Goal: Navigation & Orientation: Find specific page/section

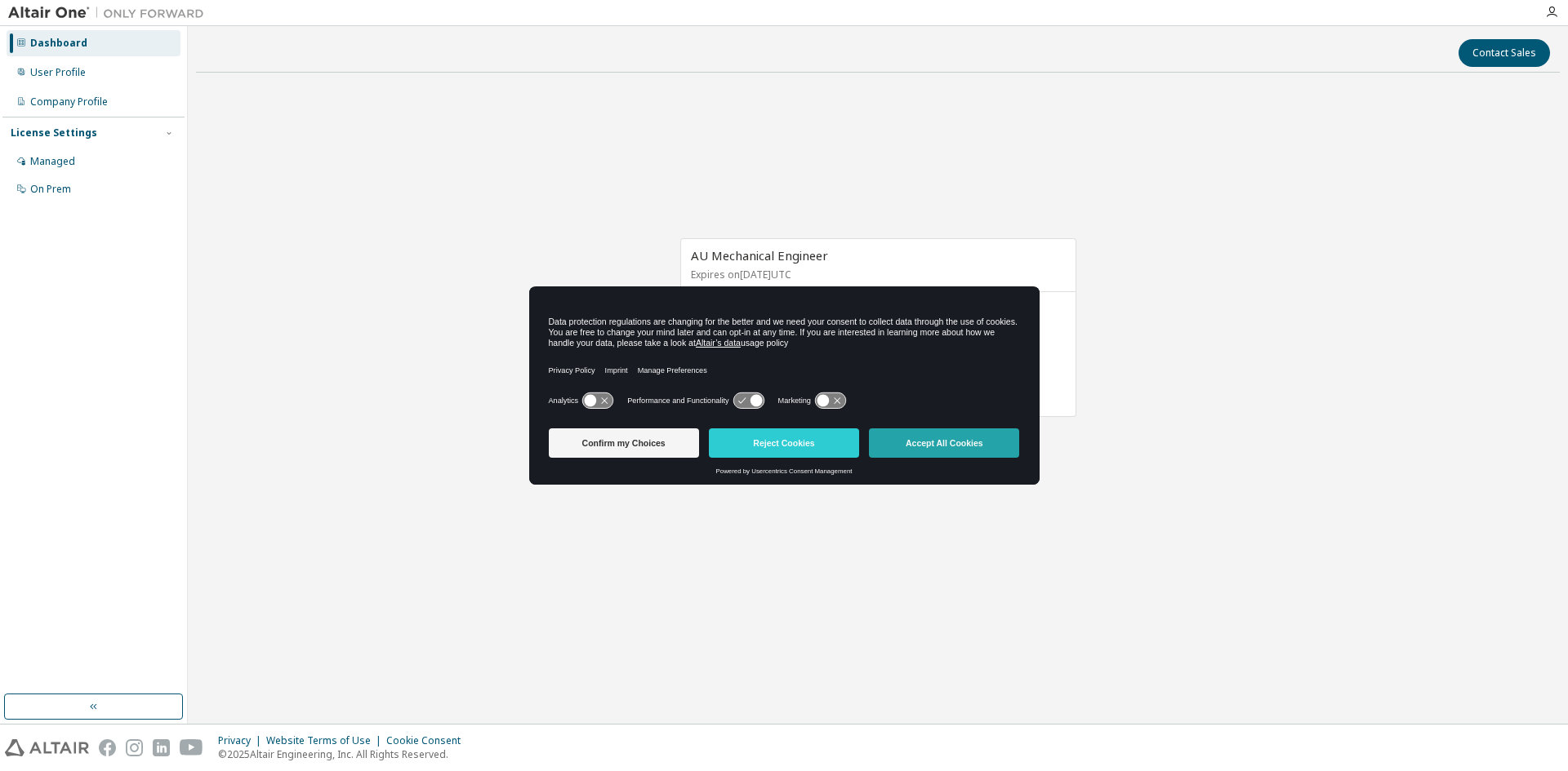
click at [935, 456] on button "Accept All Cookies" at bounding box center [944, 443] width 150 height 29
